Goal: Task Accomplishment & Management: Use online tool/utility

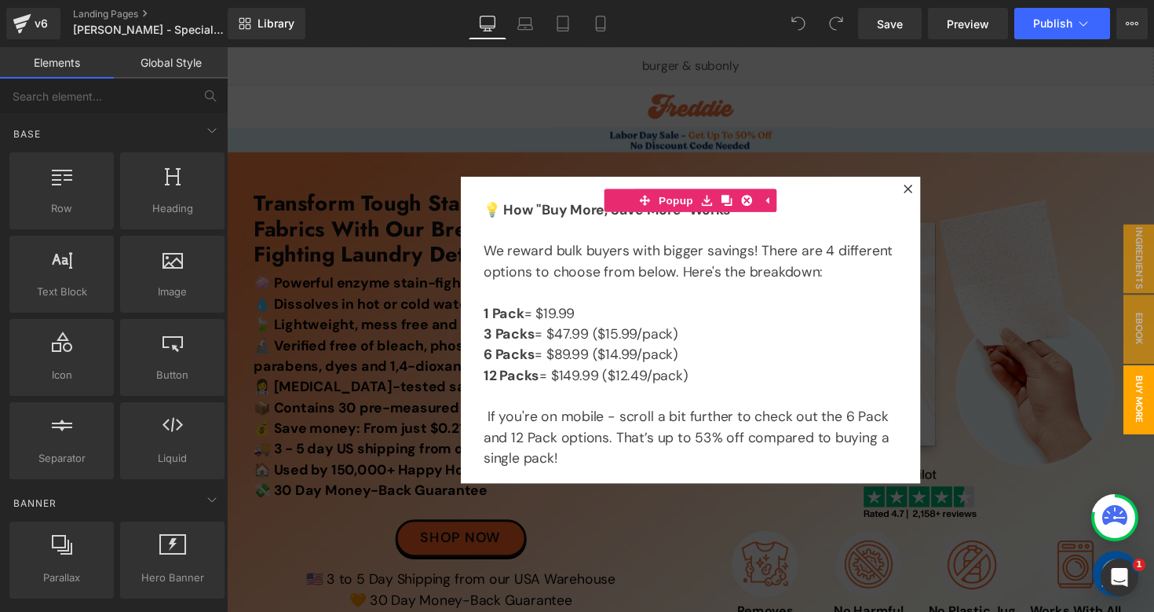
click at [799, 95] on div at bounding box center [702, 336] width 950 height 579
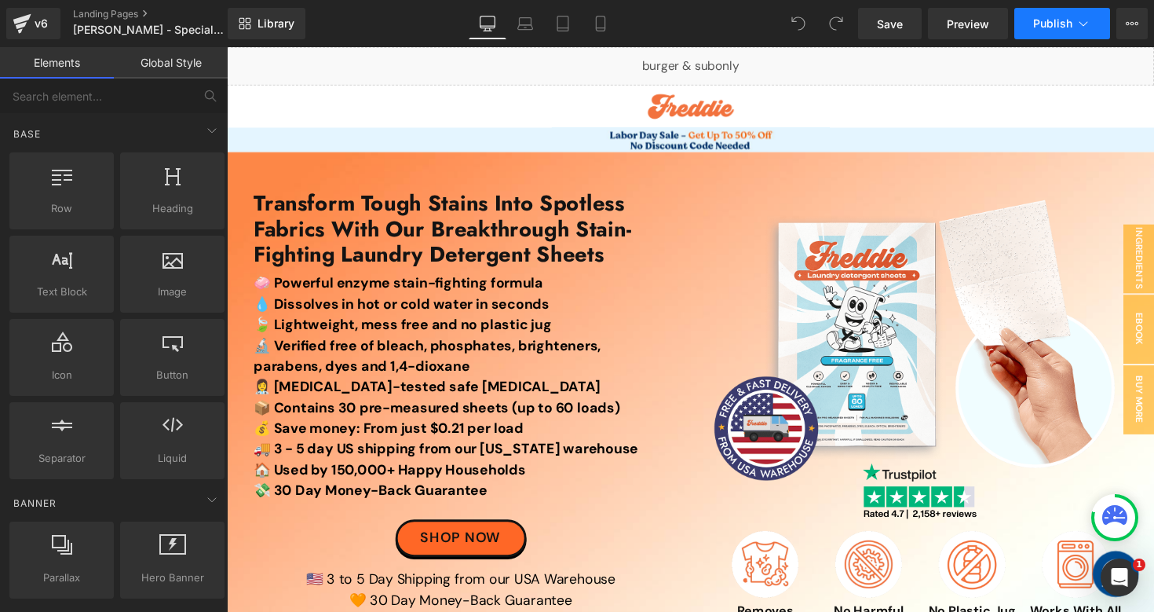
click at [1087, 19] on icon at bounding box center [1083, 24] width 16 height 16
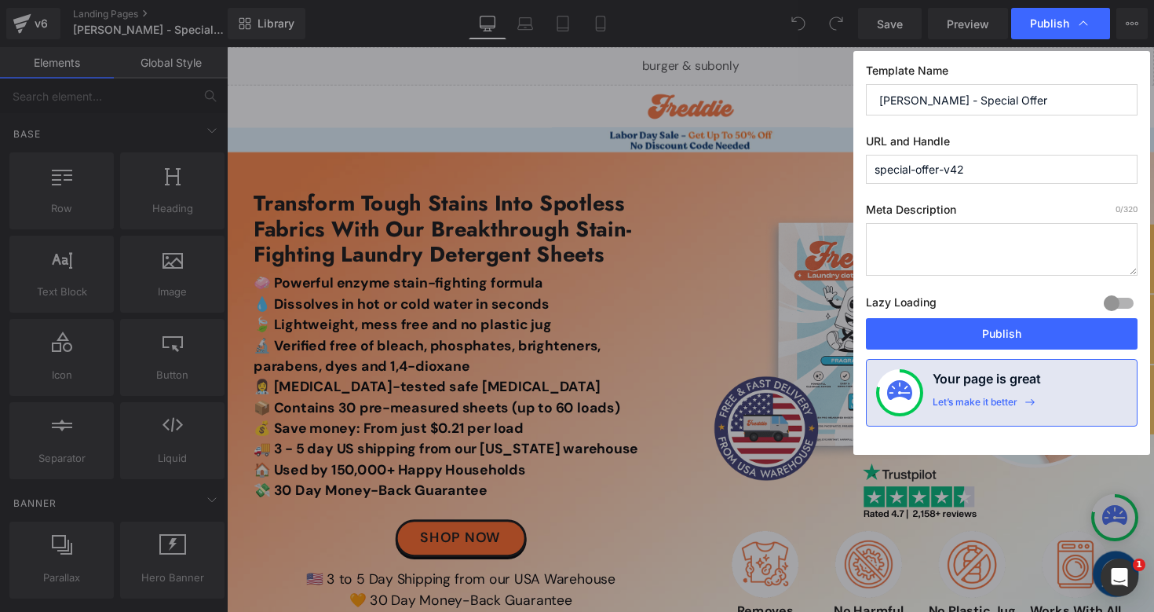
click at [984, 170] on input "special-offer-v42" at bounding box center [1002, 169] width 272 height 29
type input "special-offer"
click at [900, 341] on button "Publish" at bounding box center [1002, 333] width 272 height 31
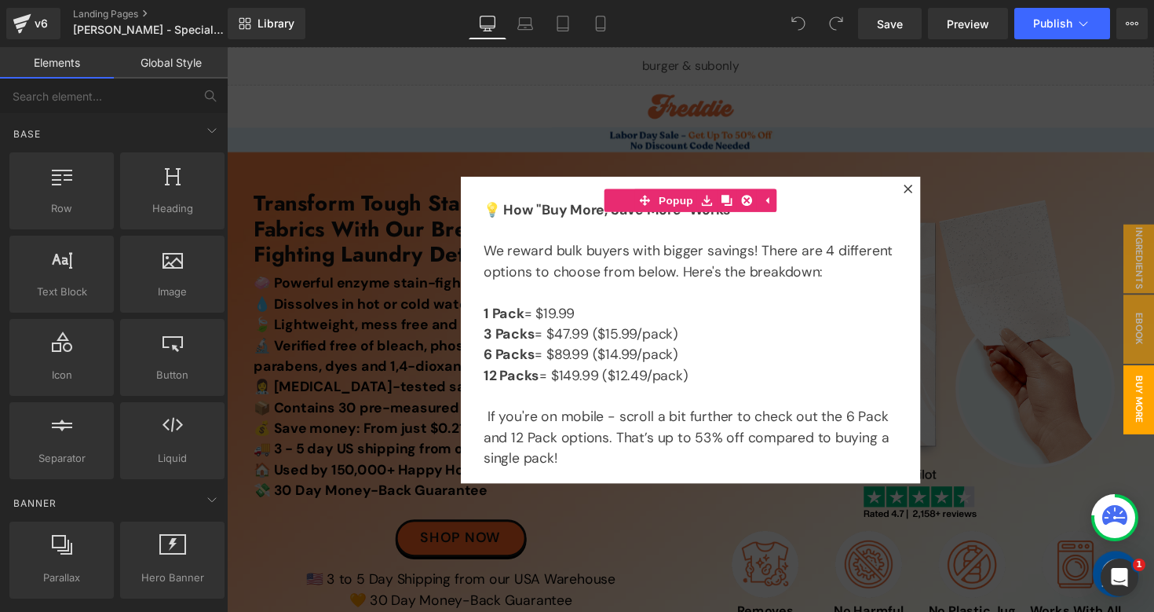
click at [1020, 70] on div at bounding box center [702, 336] width 950 height 579
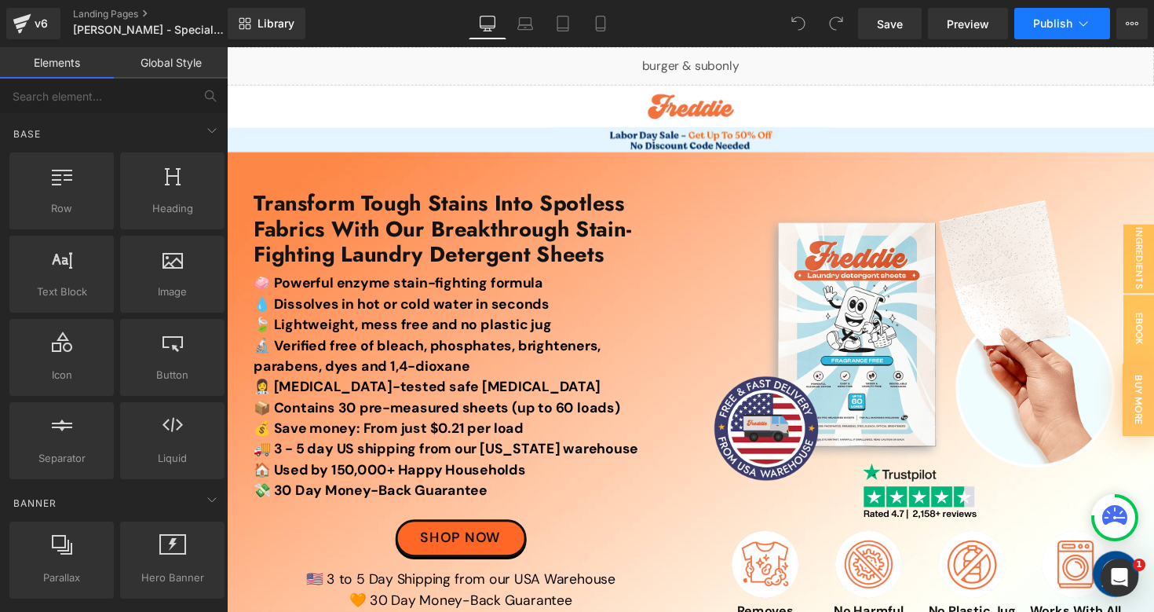
click at [1068, 32] on button "Publish" at bounding box center [1062, 23] width 96 height 31
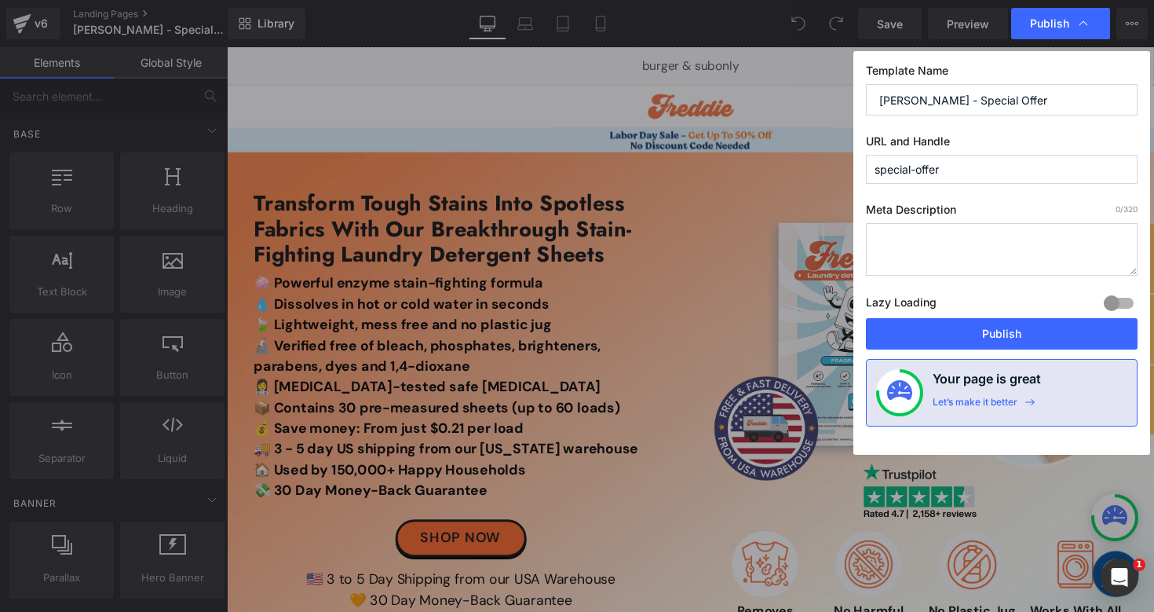
click at [1004, 165] on input "special-offer" at bounding box center [1002, 169] width 272 height 29
type input "special-offer-old8"
click at [1027, 100] on input "[PERSON_NAME] - Special Offer" at bounding box center [1002, 99] width 272 height 31
type input "[PERSON_NAME] - Special Offer (Old 8)"
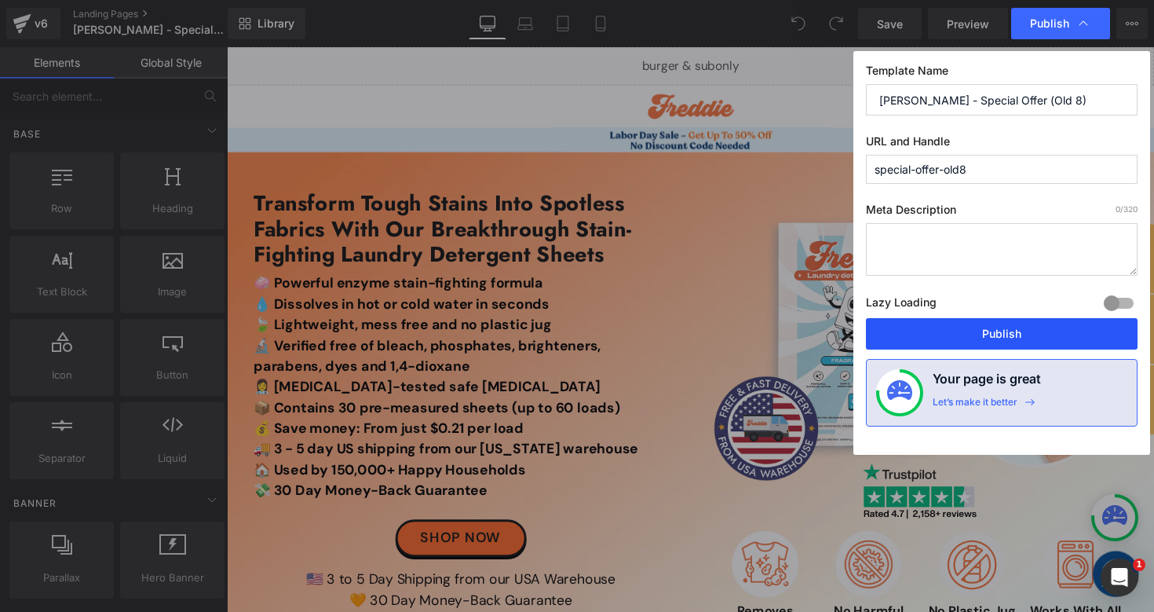
click at [929, 330] on button "Publish" at bounding box center [1002, 333] width 272 height 31
